Goal: Navigation & Orientation: Find specific page/section

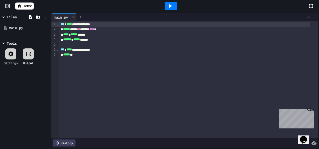
click at [23, 6] on span "Home" at bounding box center [27, 6] width 9 height 5
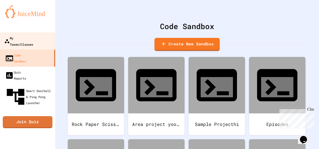
click at [34, 41] on link "My Teams/Classes" at bounding box center [27, 41] width 57 height 18
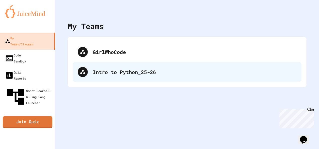
click at [118, 71] on div "Intro to Python_25-26" at bounding box center [195, 72] width 204 height 8
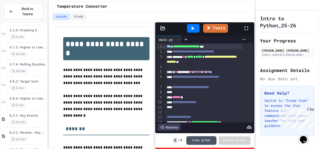
scroll to position [54, 0]
click at [27, 59] on div "4.7.4: Rolling Doubles 10 min" at bounding box center [24, 67] width 47 height 17
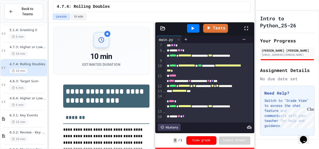
scroll to position [86, 0]
